Goal: Find specific page/section

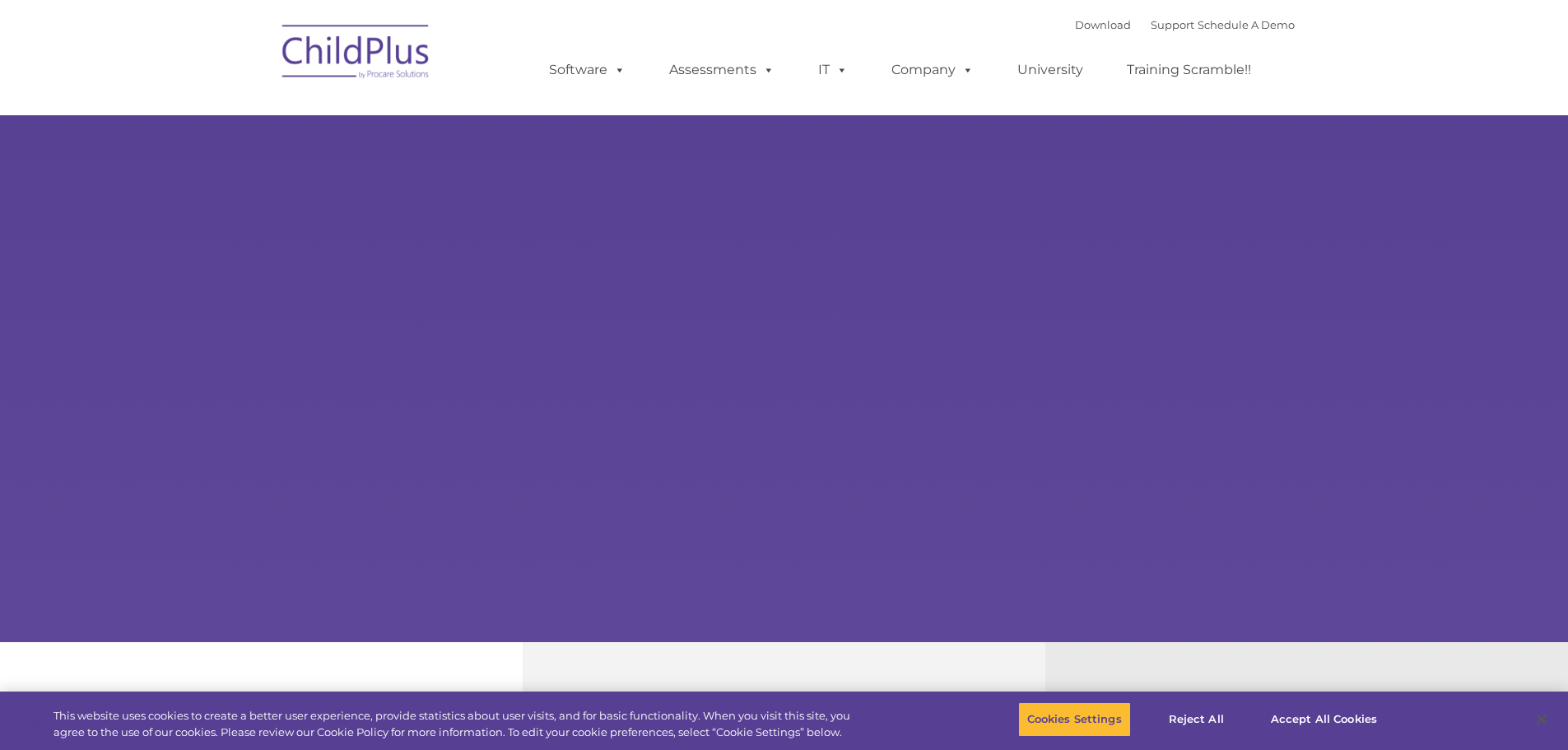
select select "MEDIUM"
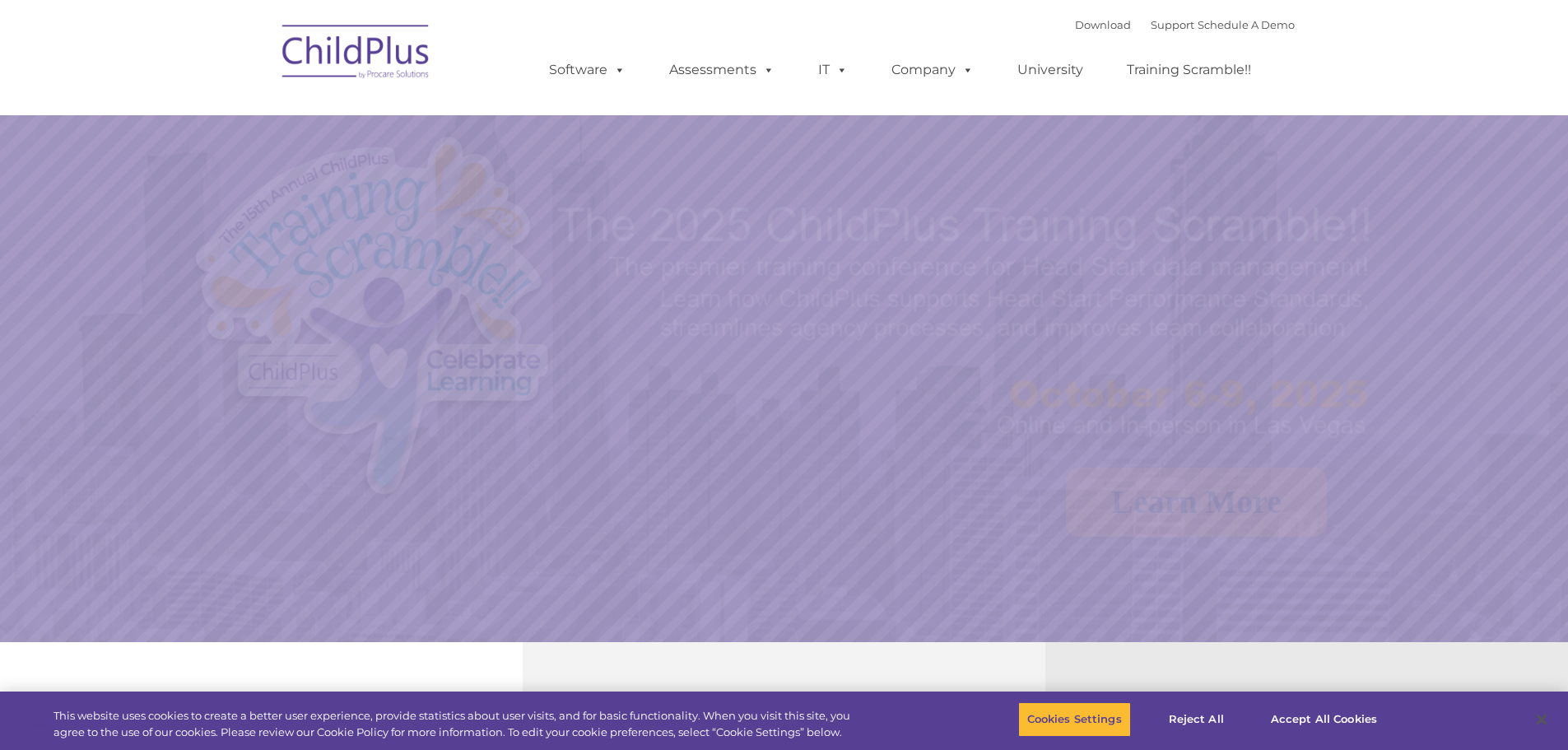
select select "MEDIUM"
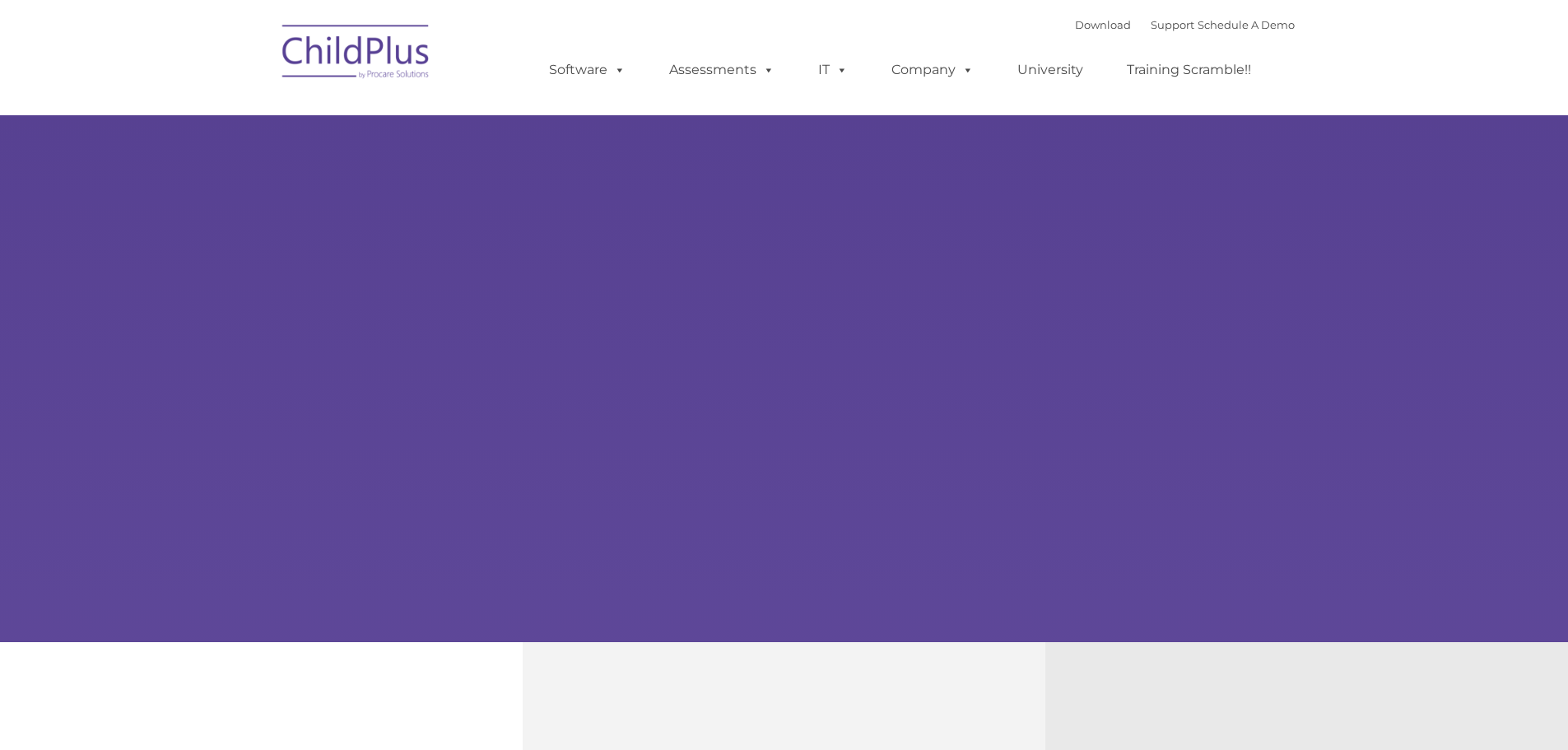
type input ""
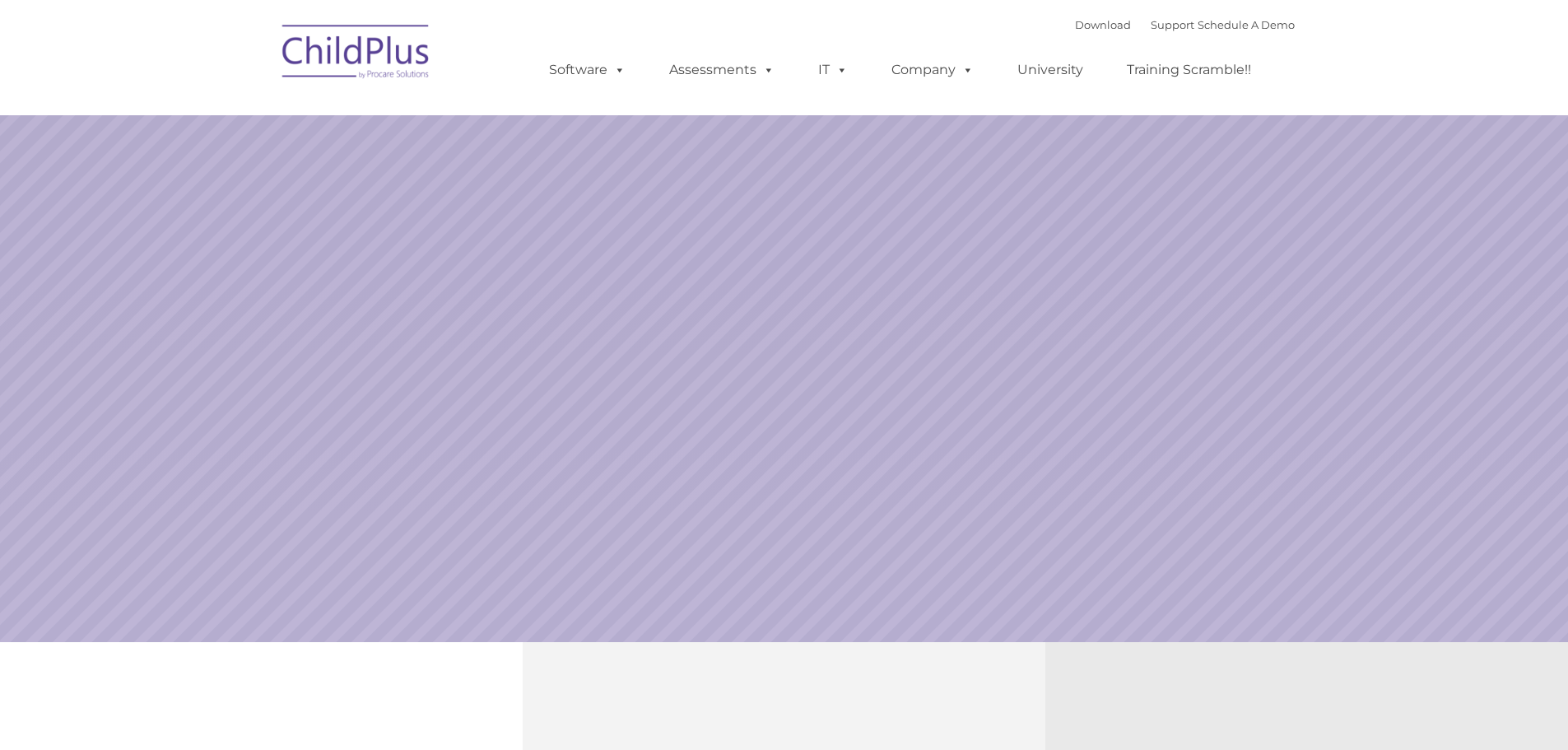
select select "MEDIUM"
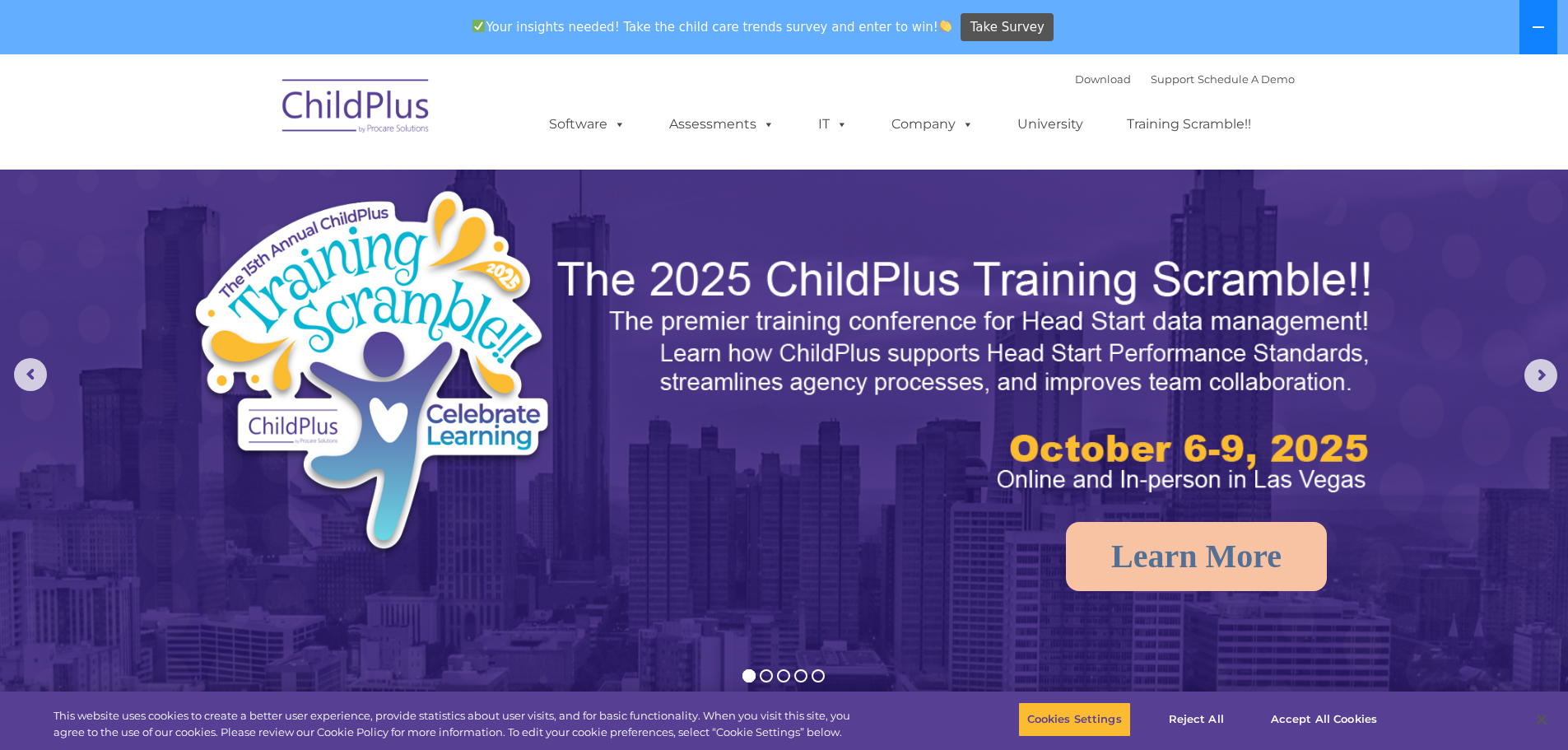
click at [1547, 26] on button at bounding box center [1538, 27] width 38 height 54
